Goal: Information Seeking & Learning: Learn about a topic

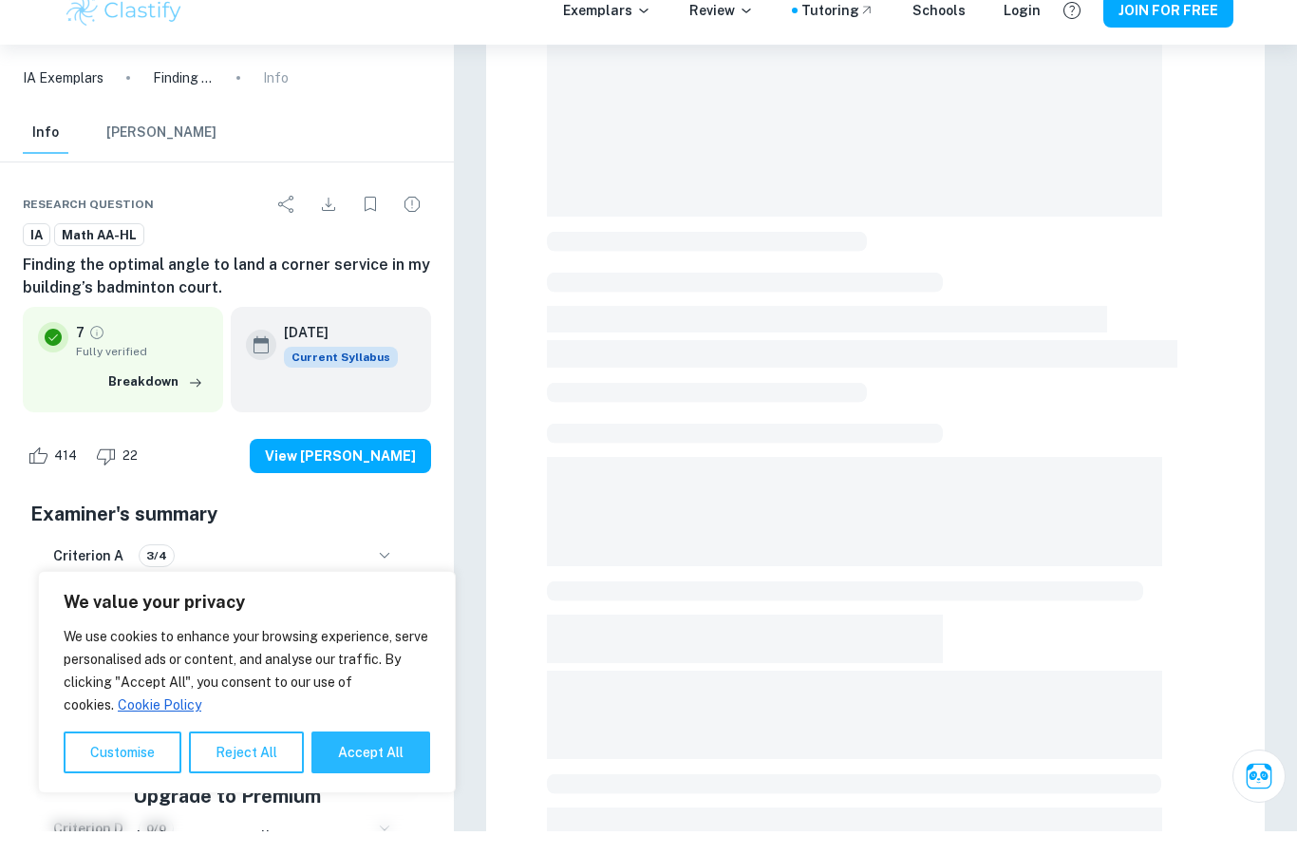
scroll to position [258, 0]
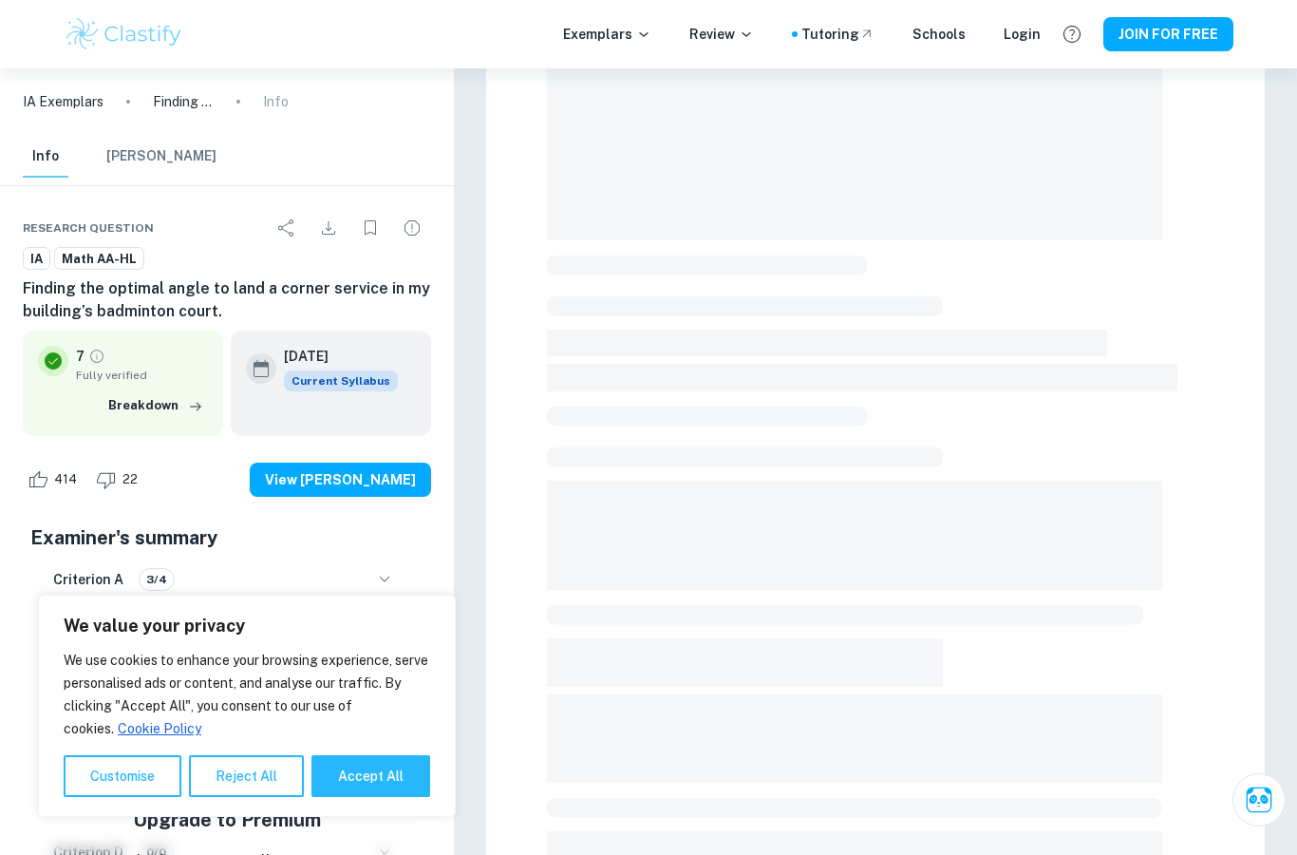
click at [178, 403] on button "Breakdown" at bounding box center [155, 405] width 104 height 28
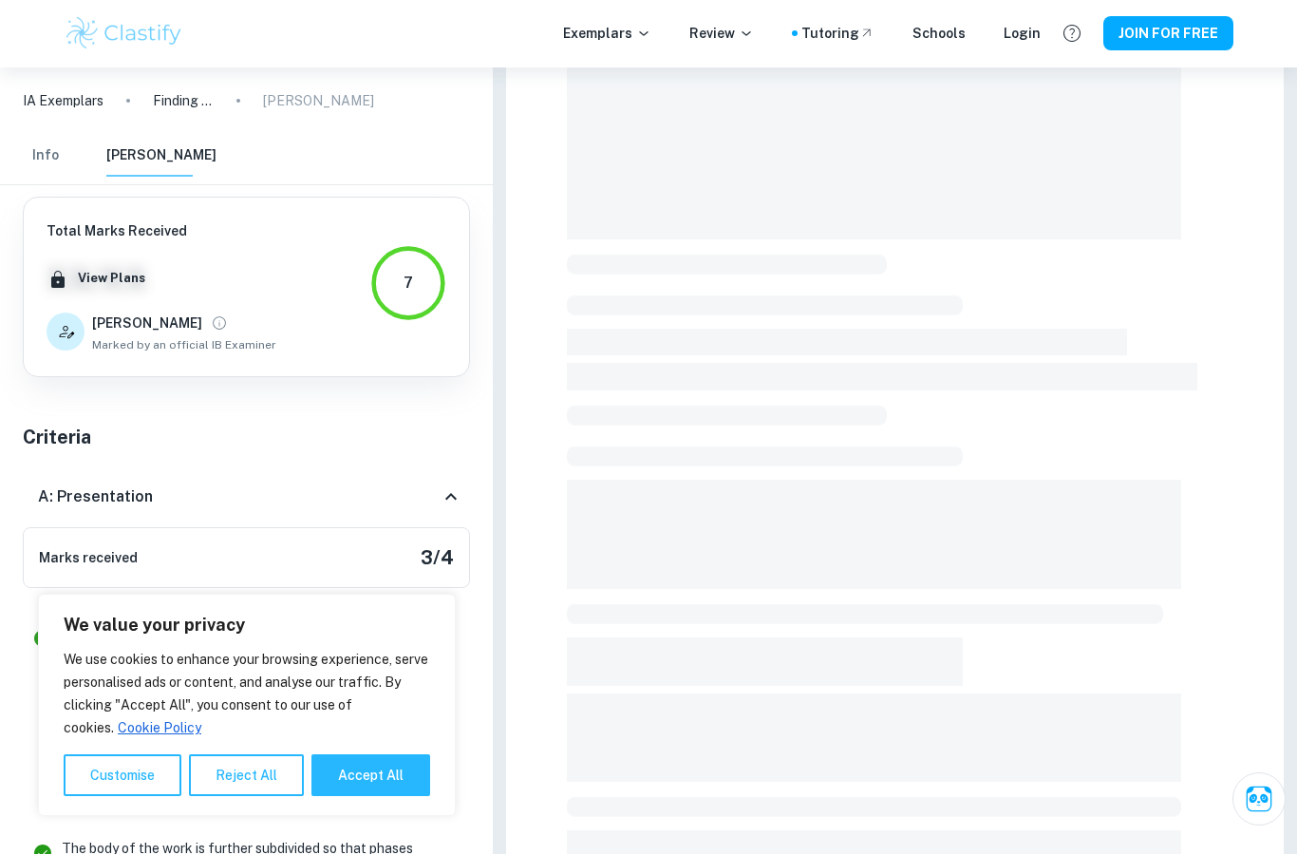
scroll to position [0, 0]
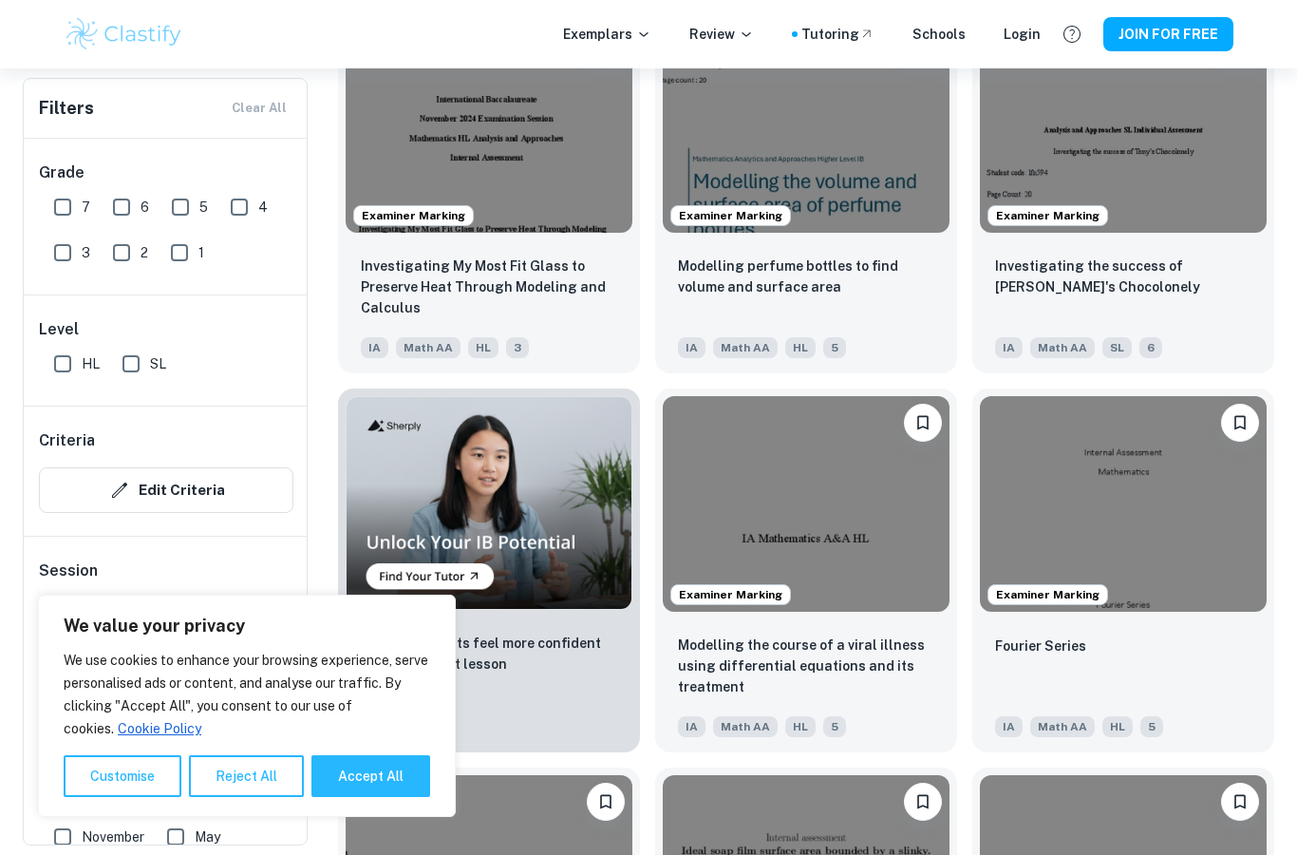
scroll to position [1044, 0]
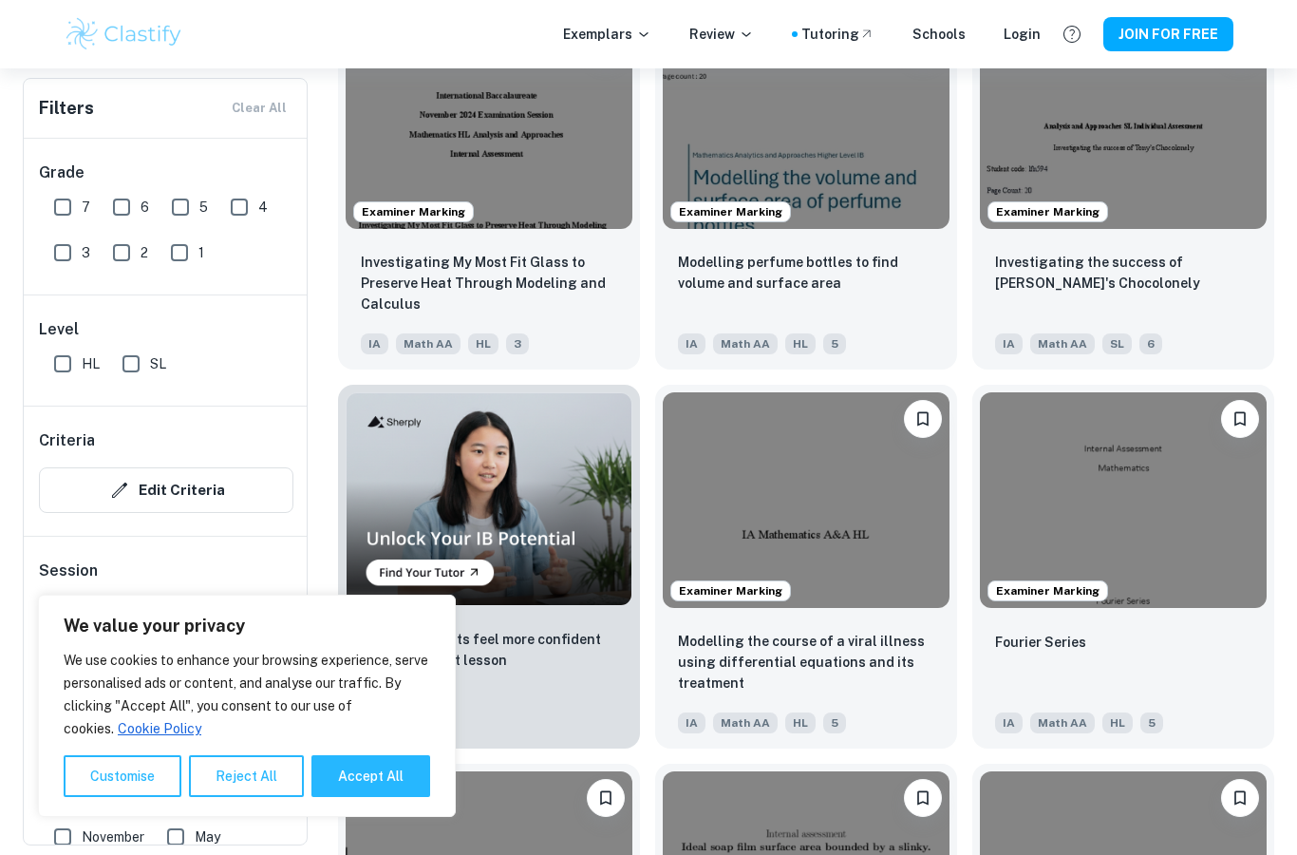
click at [57, 205] on input "7" at bounding box center [63, 207] width 38 height 38
checkbox input "true"
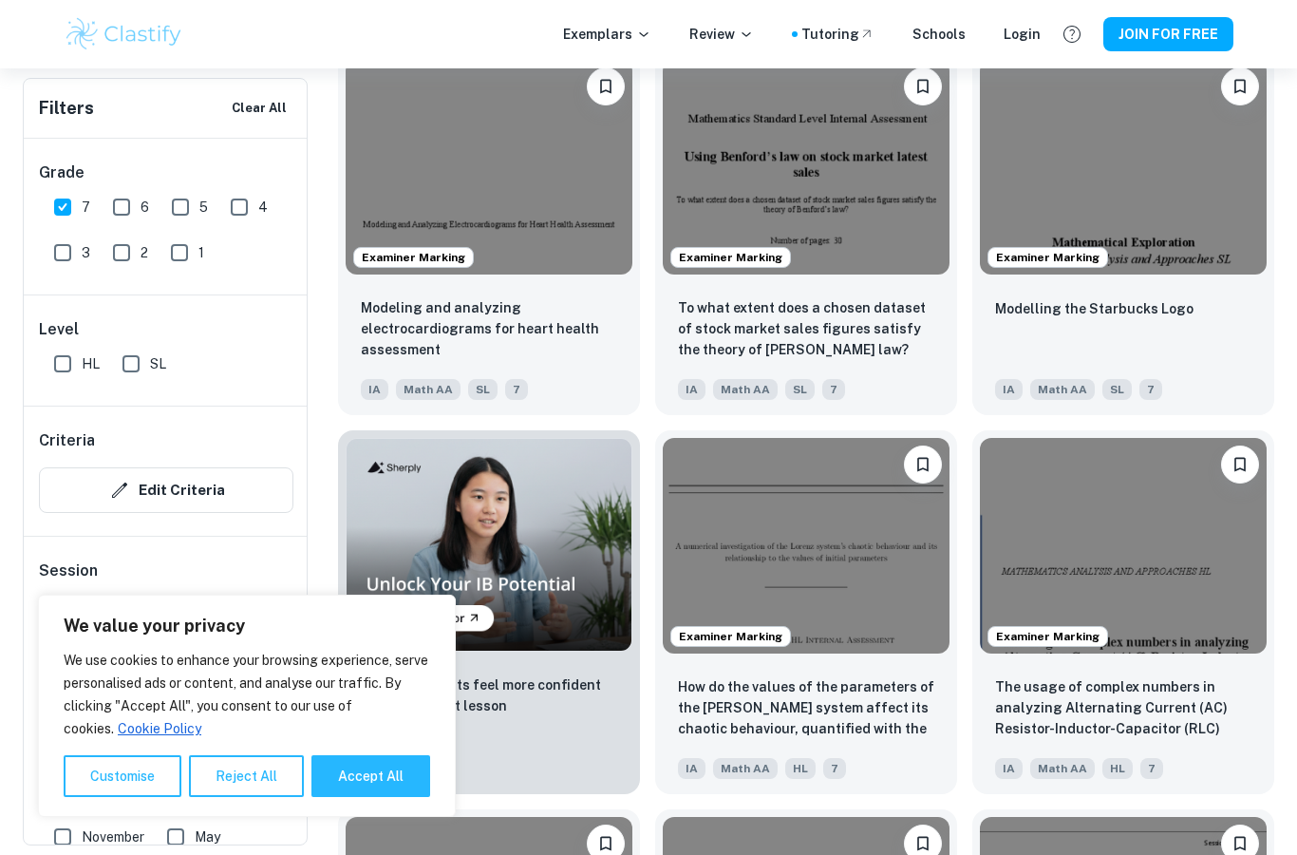
click at [131, 366] on input "SL" at bounding box center [131, 364] width 38 height 38
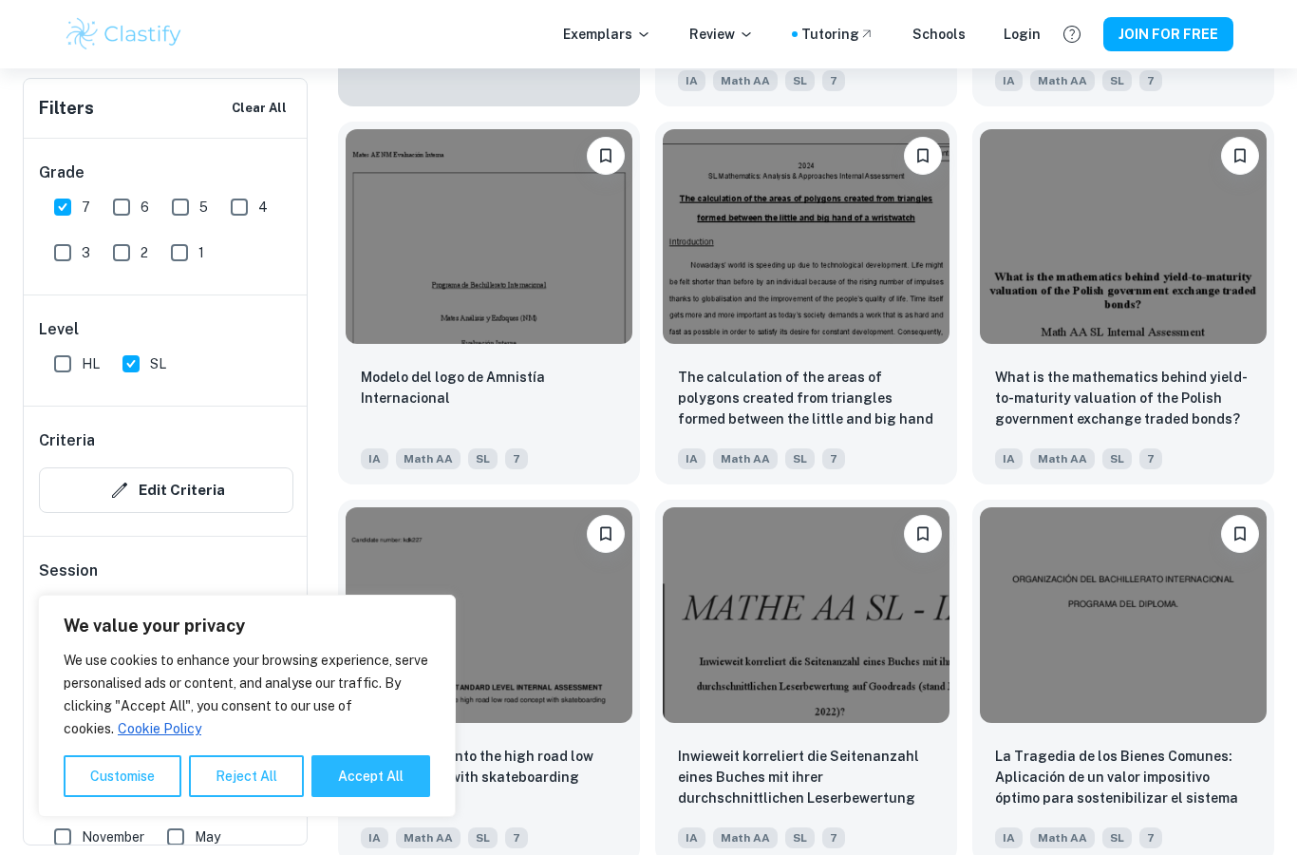
scroll to position [1688, 0]
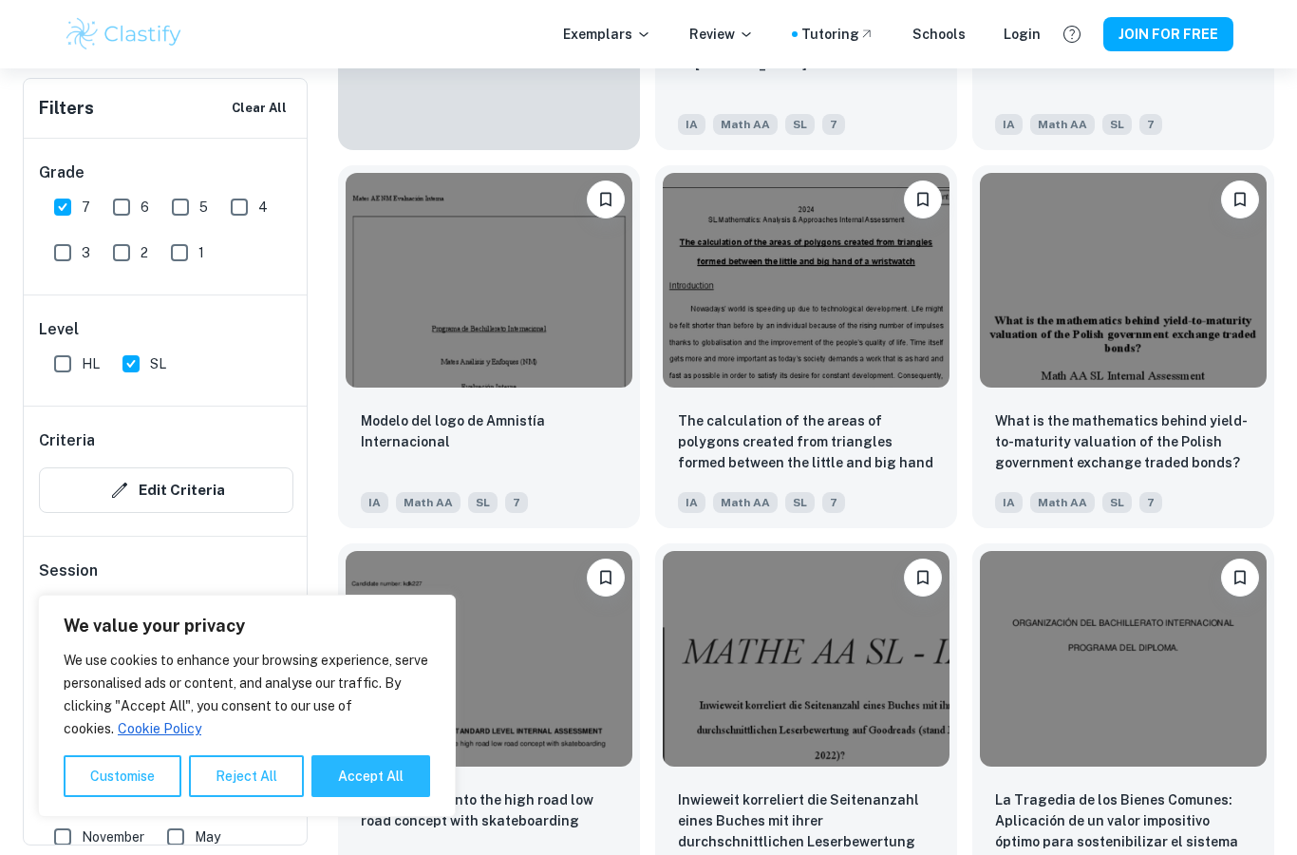
click at [138, 354] on input "SL" at bounding box center [131, 364] width 38 height 38
checkbox input "false"
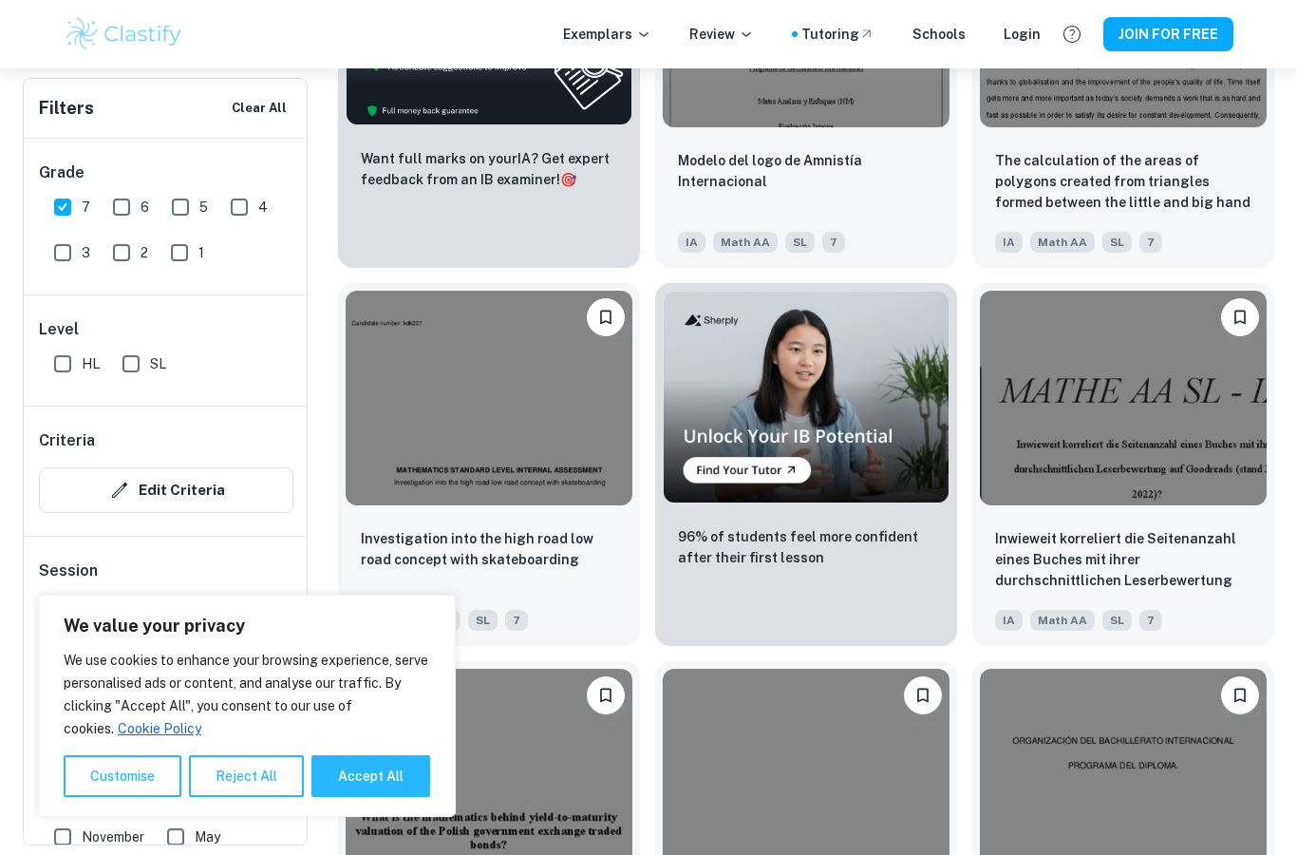
scroll to position [3031, 0]
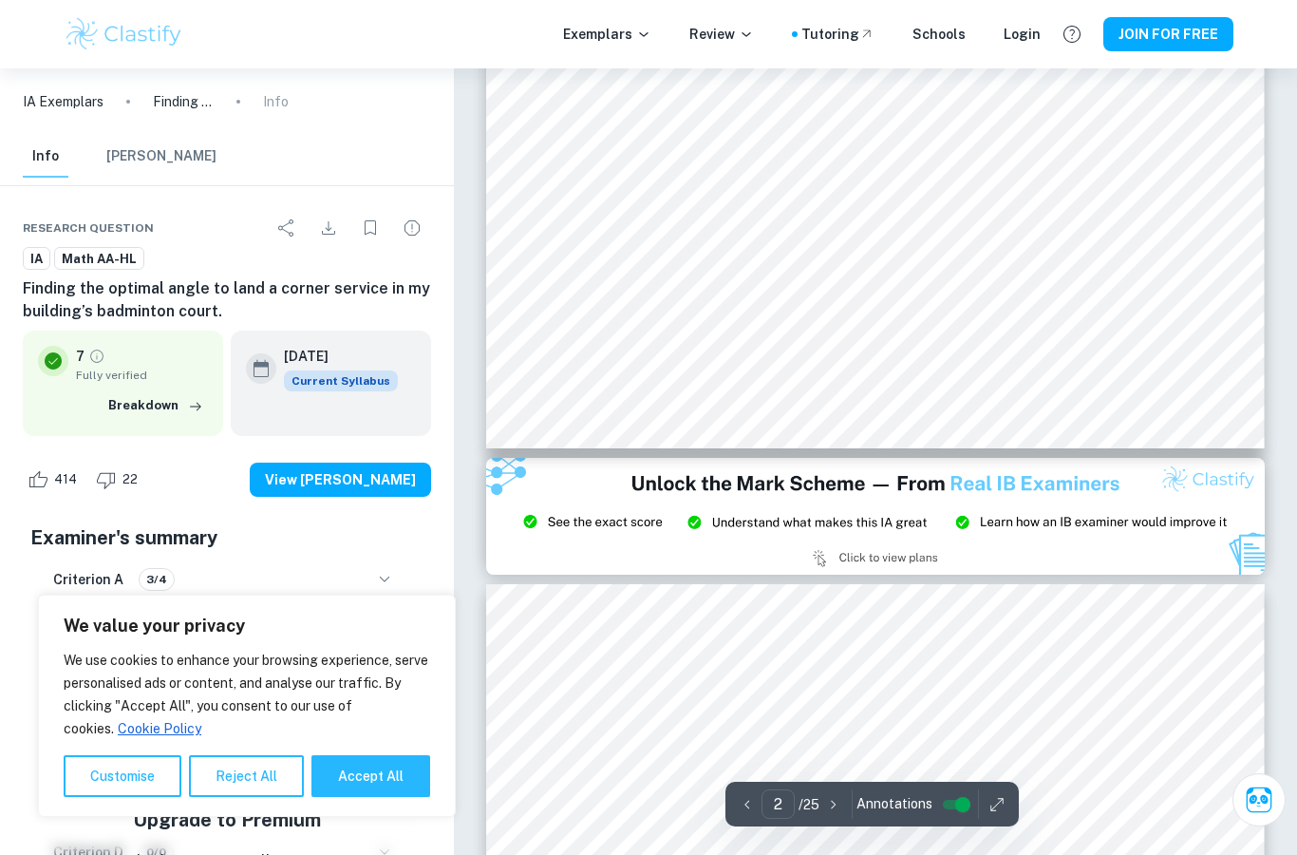
type input "3"
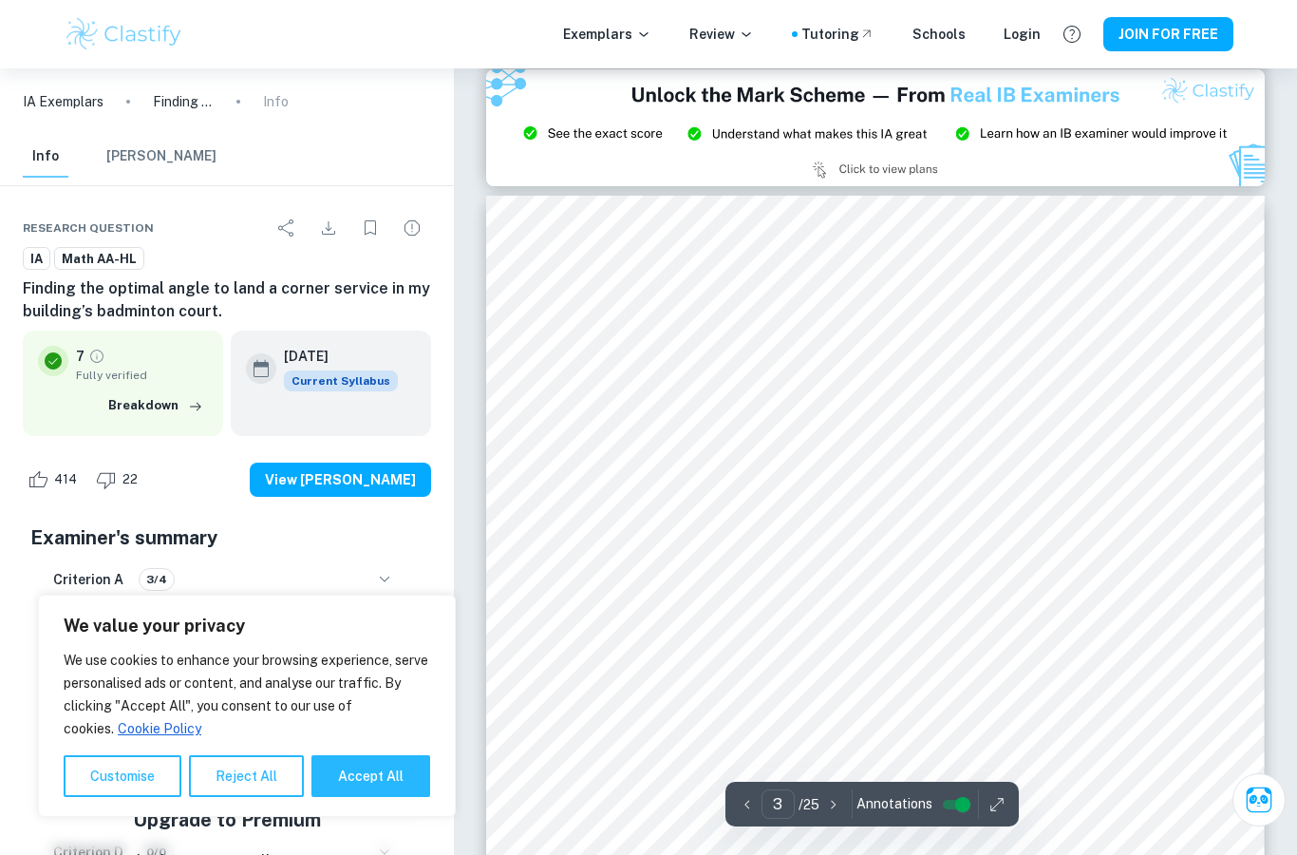
scroll to position [2370, 0]
